Goal: Information Seeking & Learning: Learn about a topic

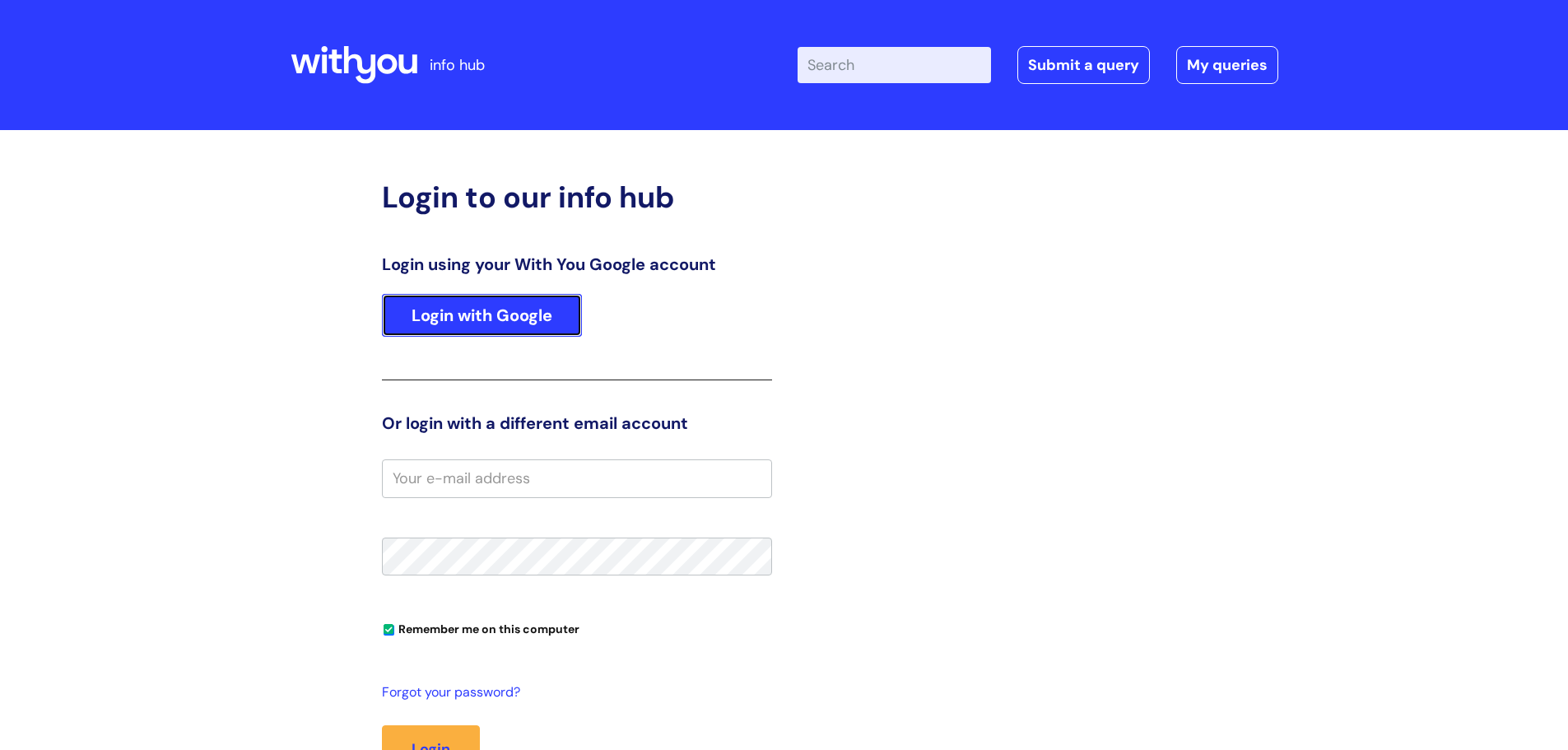
drag, startPoint x: 3, startPoint y: 64, endPoint x: 556, endPoint y: 298, distance: 600.5
click at [509, 184] on link "Login with Google" at bounding box center [482, 315] width 200 height 43
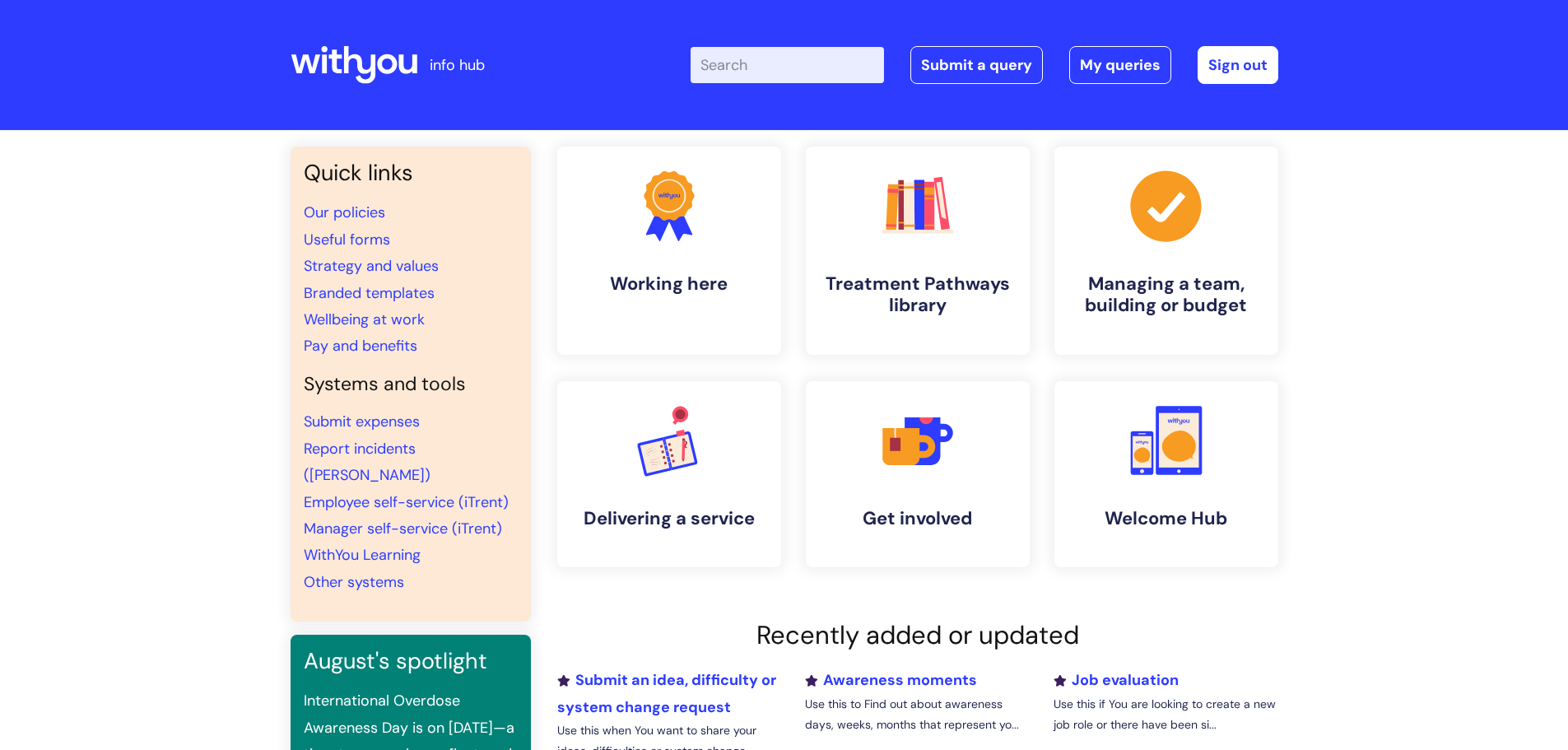
click at [825, 59] on input "Enter your search term here..." at bounding box center [787, 65] width 194 height 36
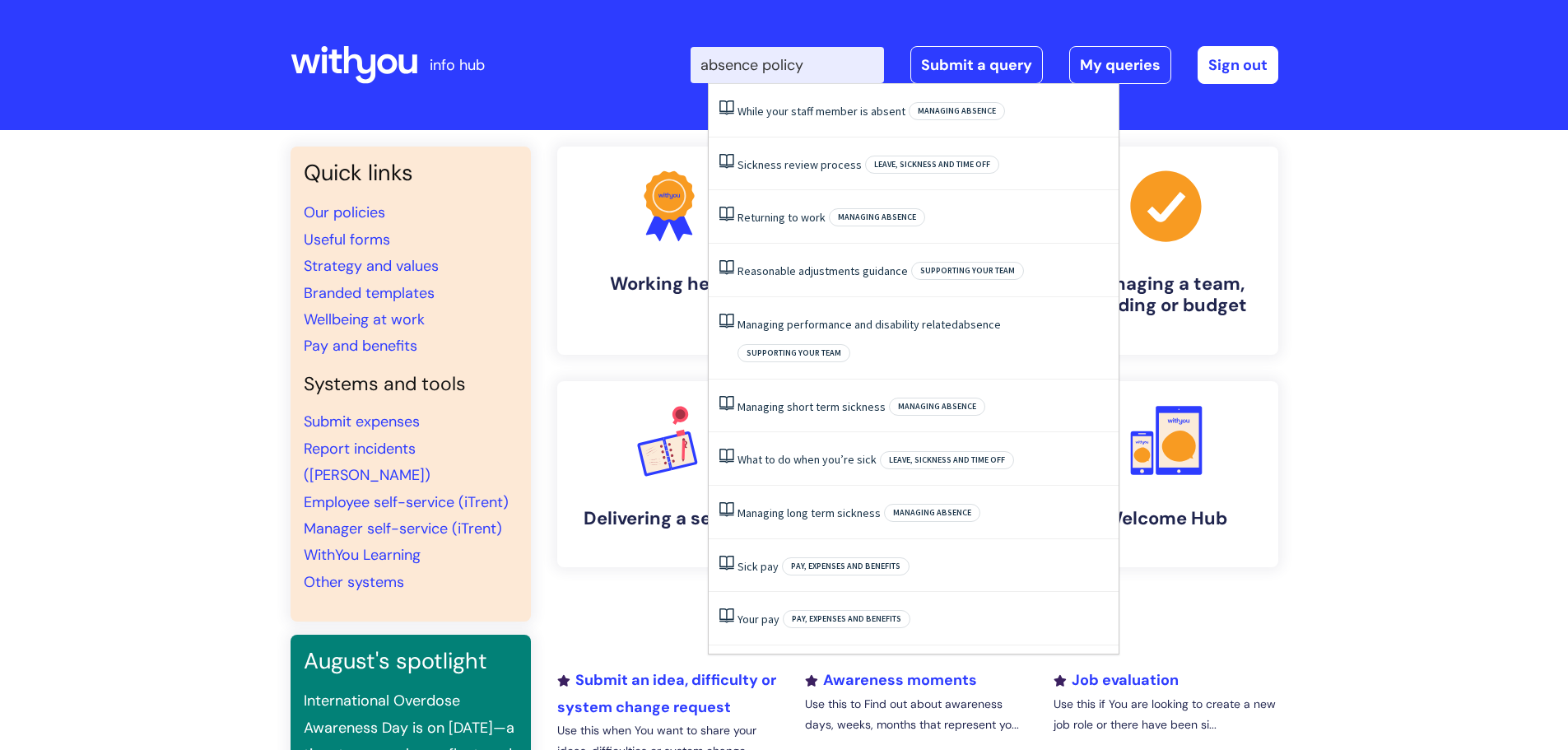
type input "absence policy"
click button "Search" at bounding box center [0, 0] width 0 height 0
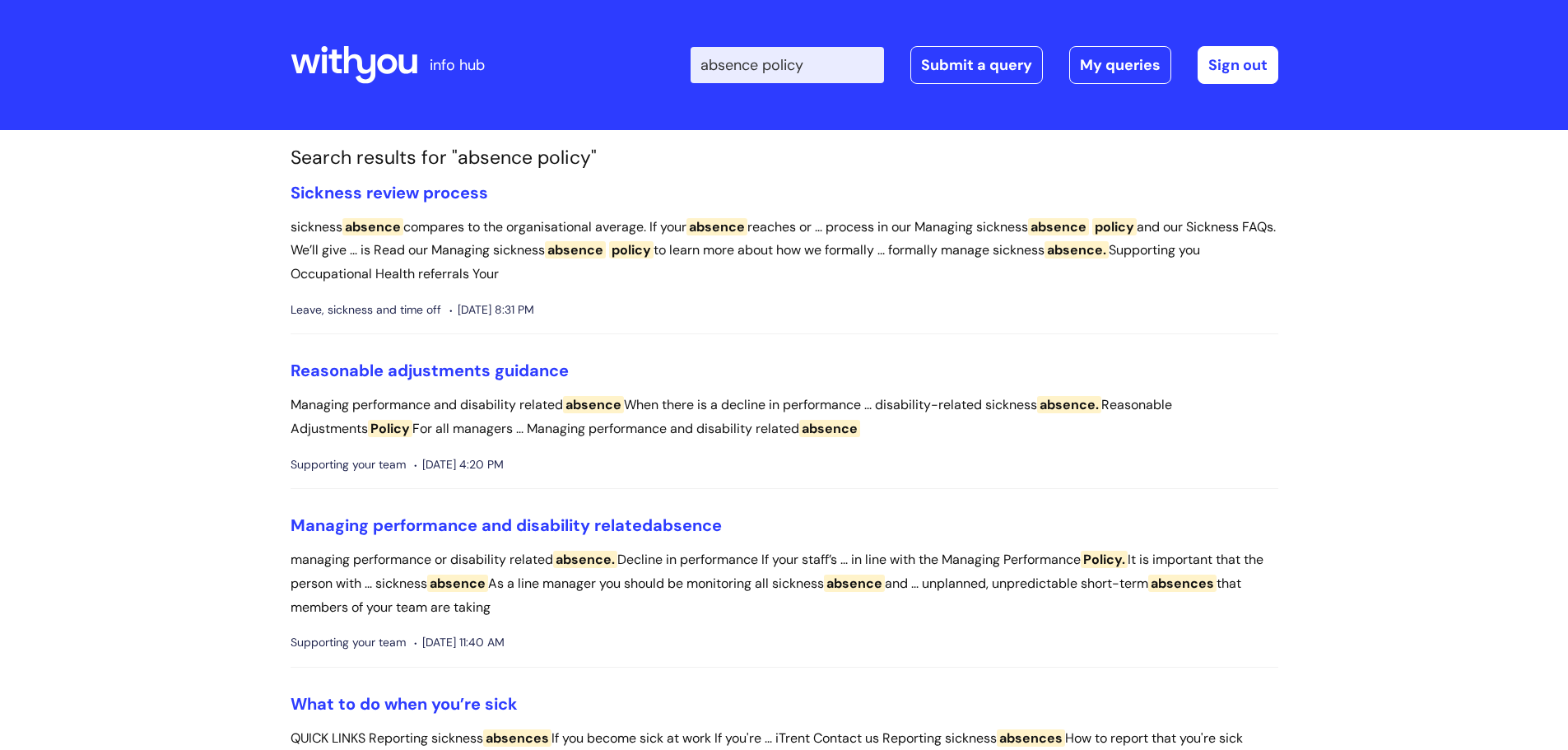
click at [438, 208] on li "Sickness review process sickness absence compares to the organisational average…" at bounding box center [784, 259] width 988 height 152
click at [438, 194] on link "Sickness review process" at bounding box center [389, 193] width 198 height 21
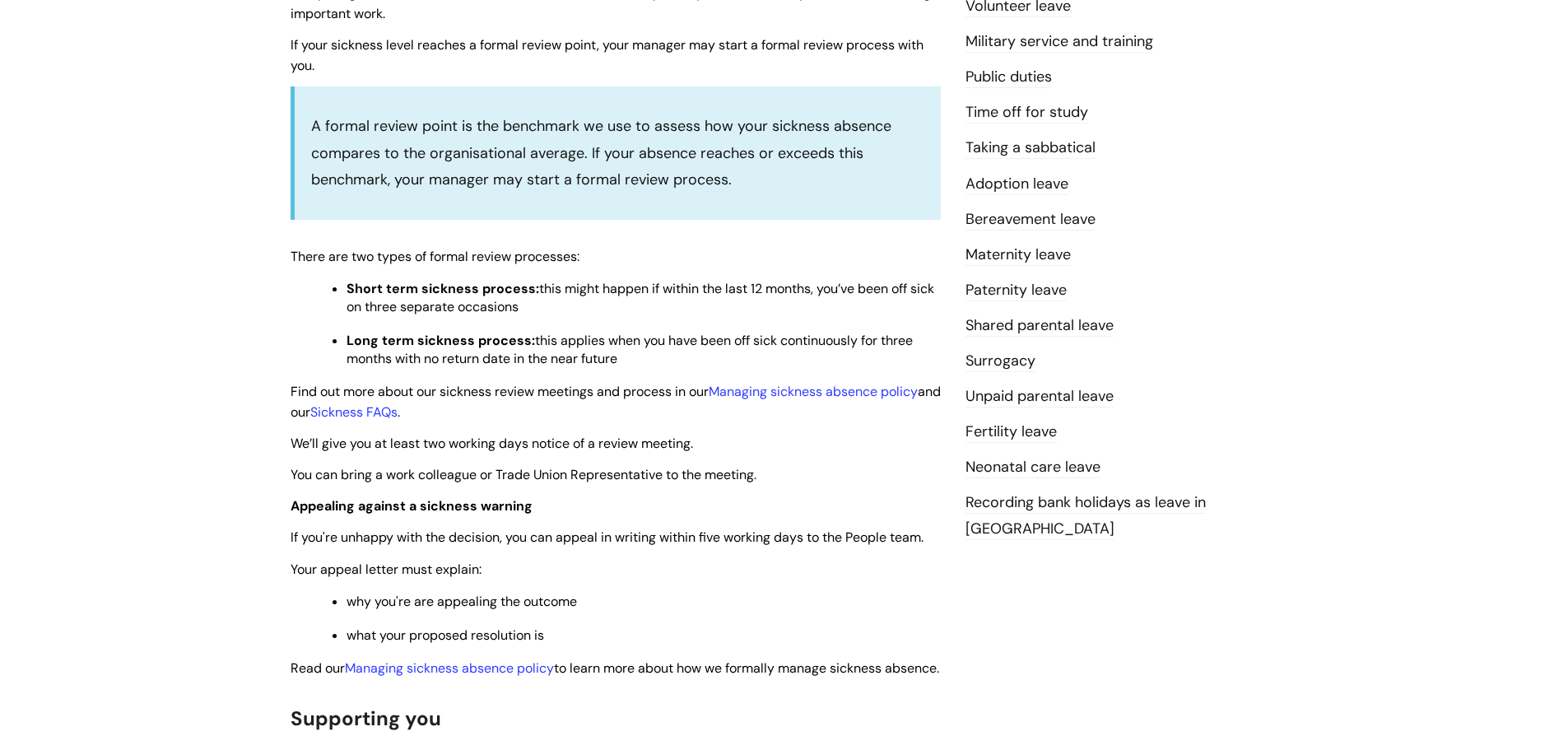
scroll to position [494, 0]
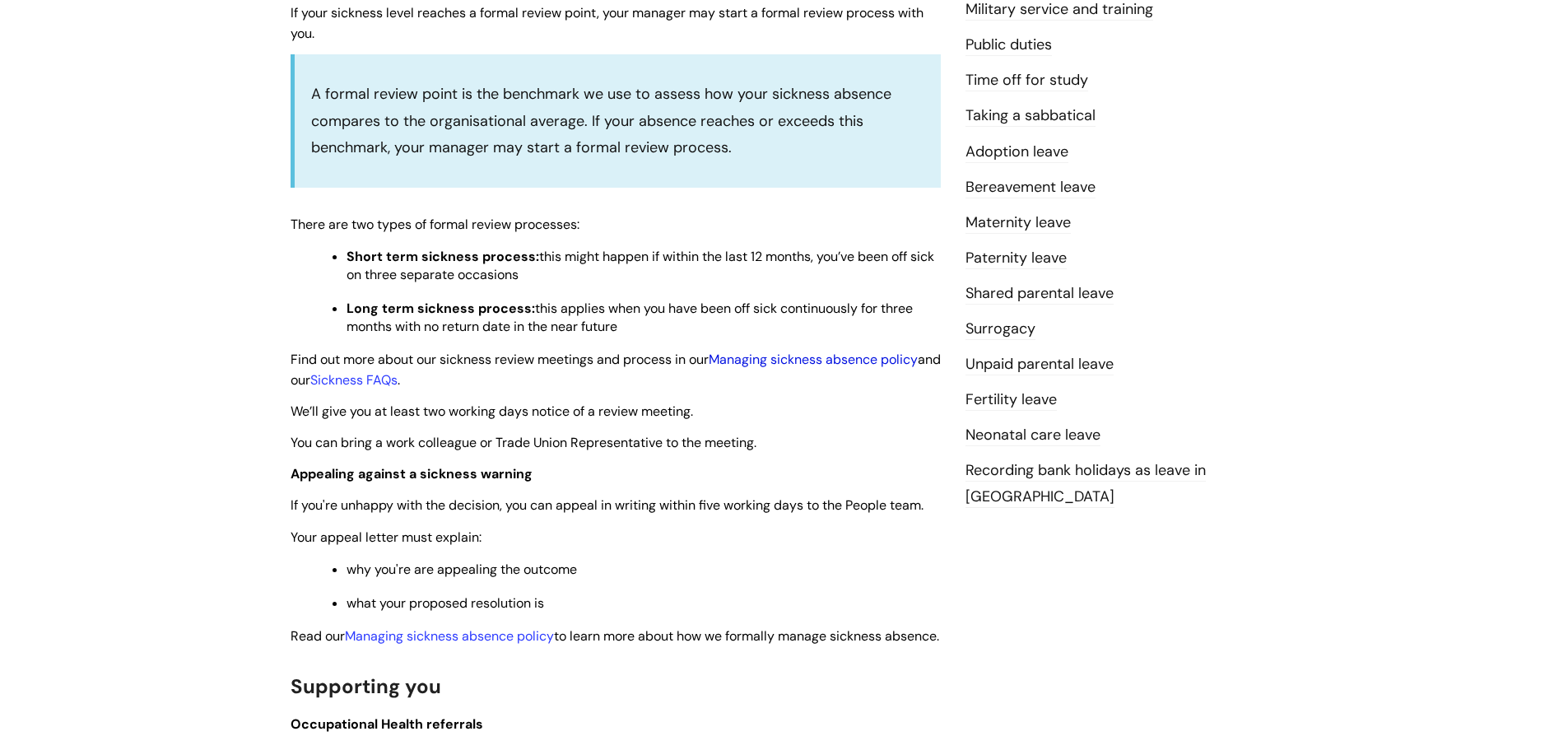
click at [840, 361] on link "Managing sickness absence policy" at bounding box center [813, 359] width 209 height 17
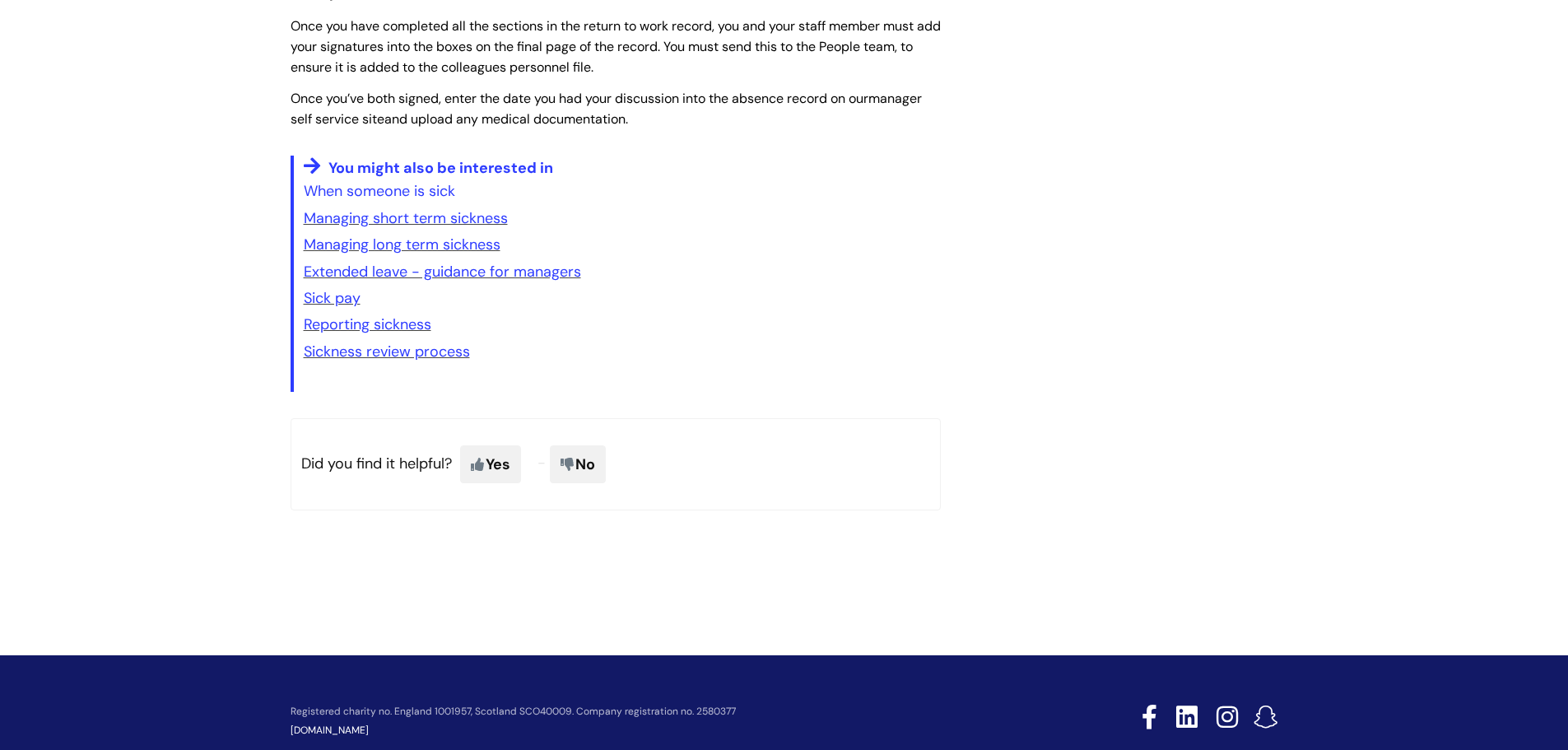
scroll to position [2469, 0]
